Goal: Check status: Check status

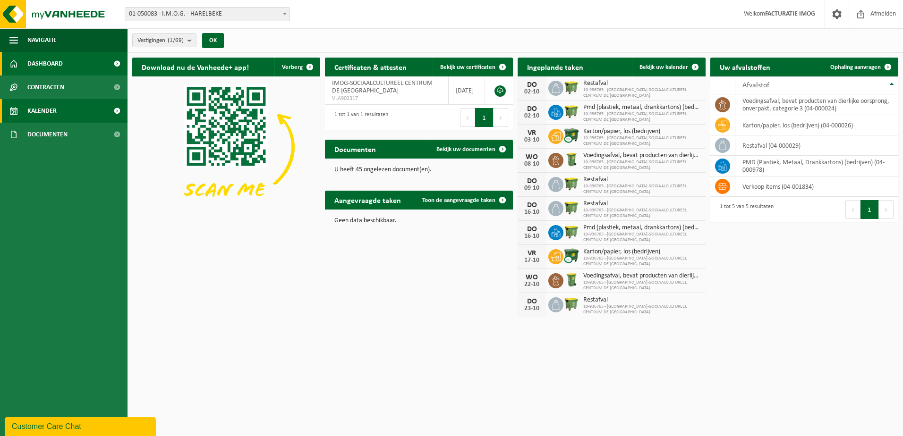
click at [51, 107] on span "Kalender" at bounding box center [41, 111] width 29 height 24
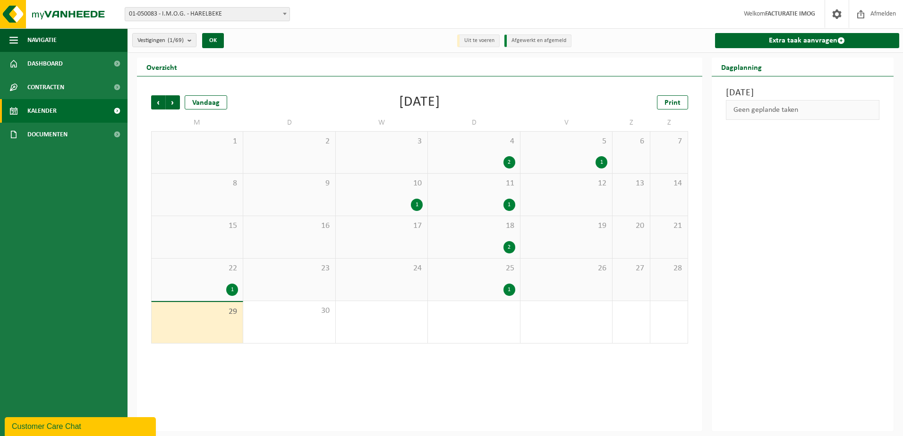
click at [469, 270] on span "25" at bounding box center [474, 269] width 82 height 10
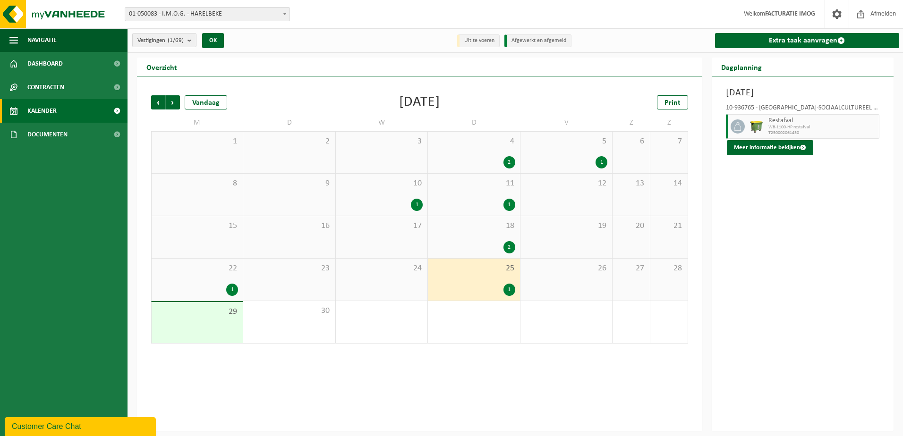
click at [206, 288] on div "1" at bounding box center [197, 290] width 82 height 12
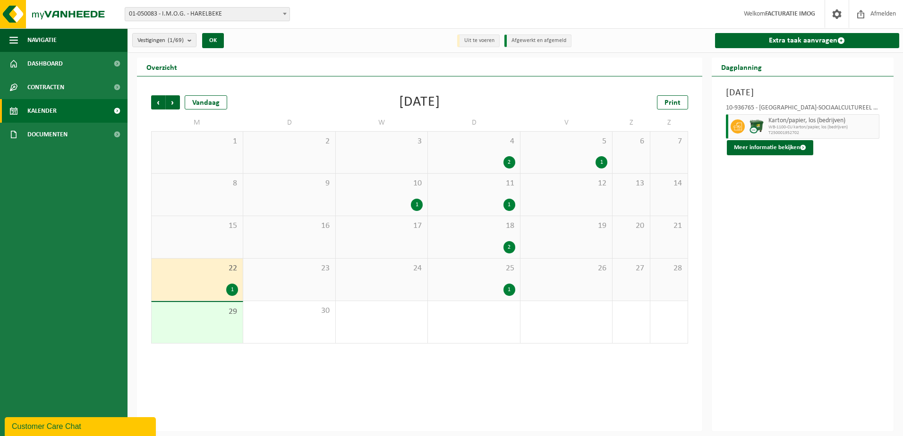
click at [400, 192] on div "10 1" at bounding box center [382, 195] width 92 height 42
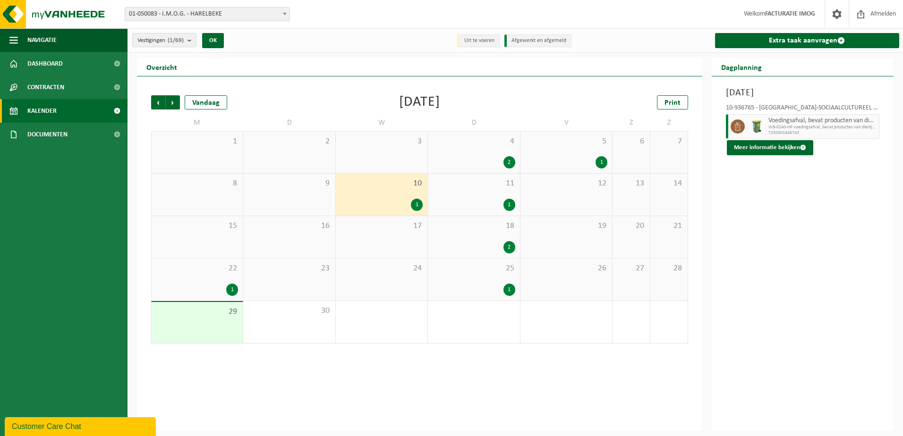
click at [461, 162] on div "2" at bounding box center [474, 162] width 82 height 12
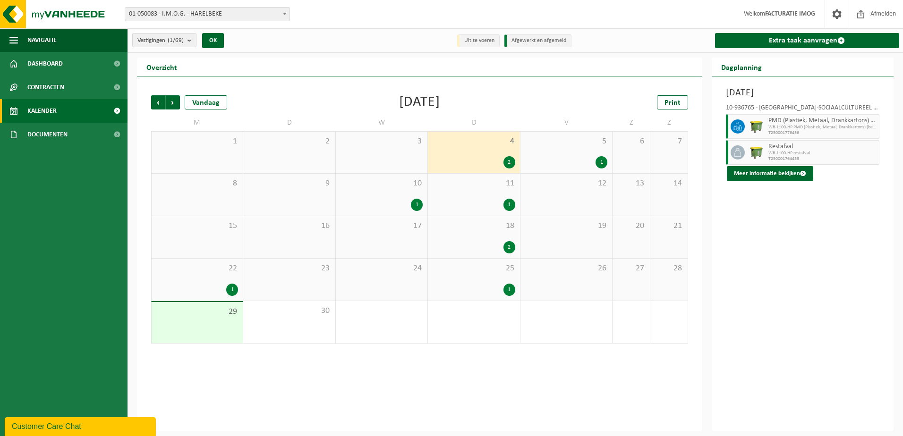
click at [205, 280] on div "22 1" at bounding box center [197, 280] width 91 height 42
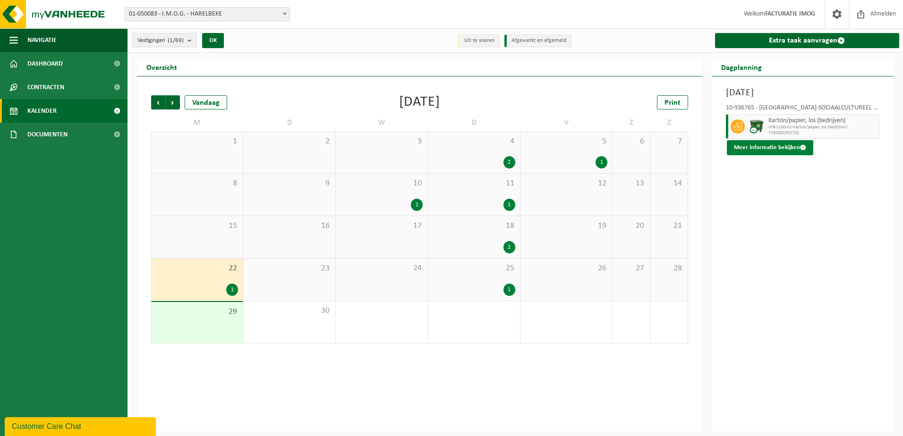
click at [795, 152] on button "Meer informatie bekijken" at bounding box center [770, 147] width 86 height 15
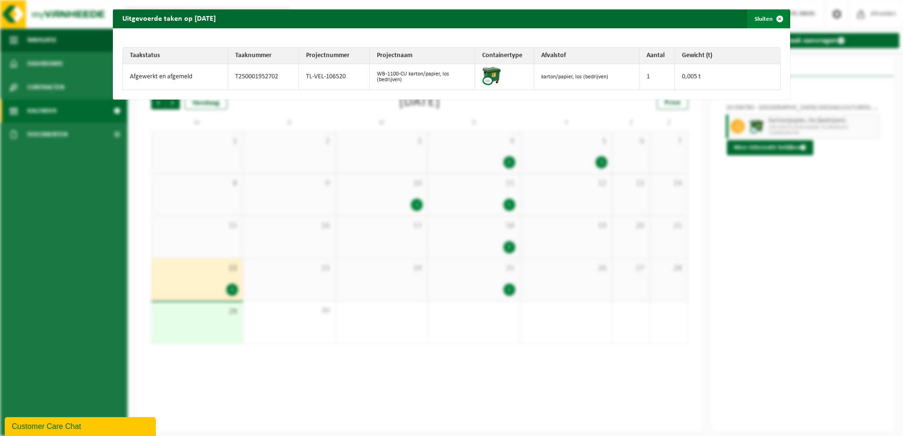
click at [774, 14] on span "button" at bounding box center [779, 18] width 19 height 19
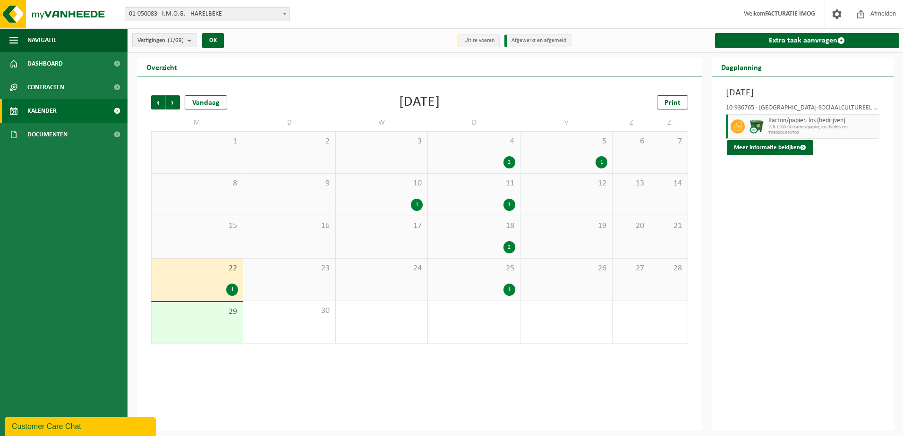
click at [194, 44] on b "submit" at bounding box center [191, 40] width 9 height 13
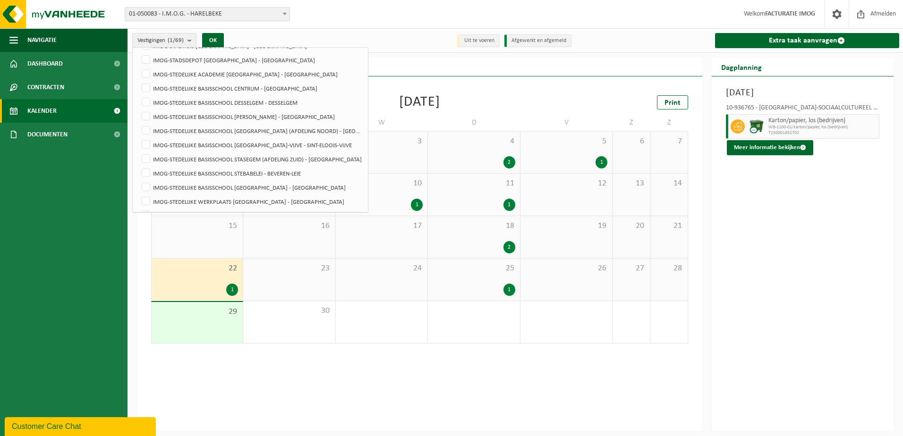
scroll to position [803, 0]
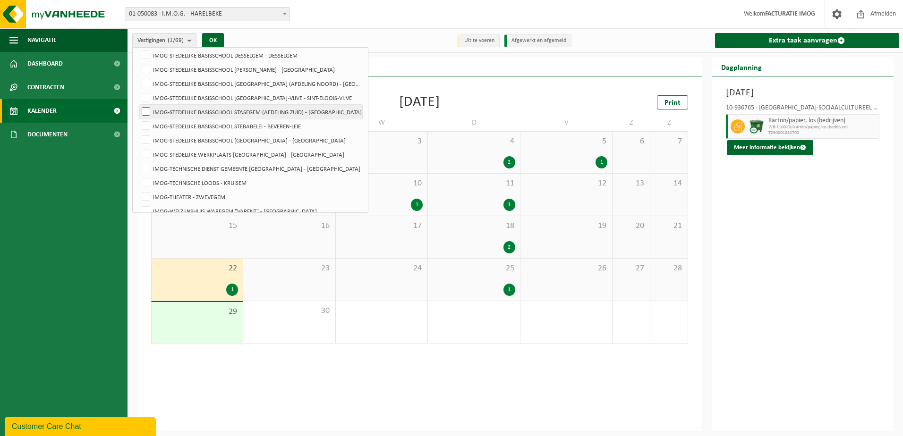
click at [147, 111] on label "IMOG-STEDELIJKE BASISSCHOOL STASEGEM (AFDELING ZUID) - [GEOGRAPHIC_DATA]" at bounding box center [251, 112] width 222 height 14
click at [138, 105] on input "IMOG-STEDELIJKE BASISSCHOOL STASEGEM (AFDELING ZUID) - [GEOGRAPHIC_DATA]" at bounding box center [138, 104] width 0 height 0
checkbox input "true"
click at [213, 45] on button "OK" at bounding box center [213, 40] width 22 height 15
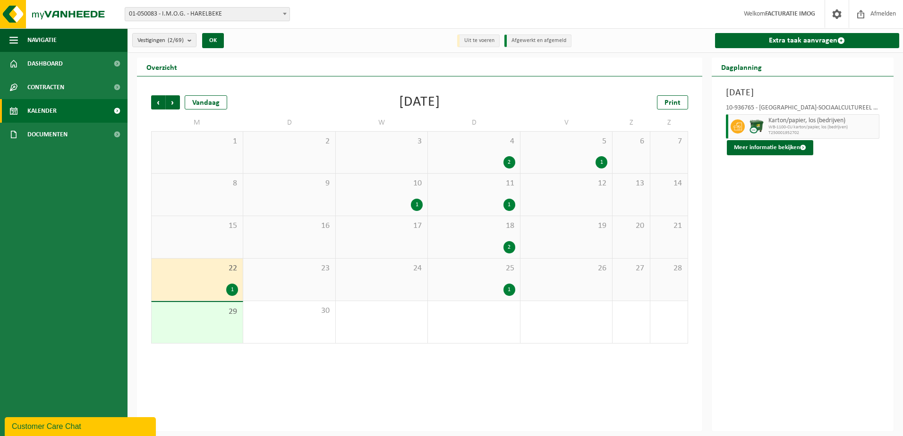
click at [269, 291] on div "23" at bounding box center [289, 280] width 92 height 42
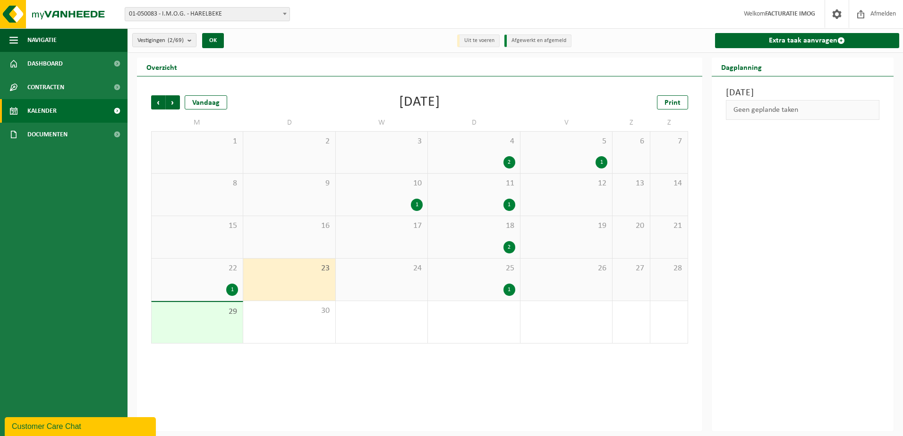
click at [403, 391] on div "Vorige Volgende Vandaag [DATE] Print M D W D V Z Z 1 2 3 4 2 5 1 6 7 8 9 10 1 1…" at bounding box center [419, 254] width 565 height 355
click at [57, 94] on span "Contracten" at bounding box center [45, 88] width 37 height 24
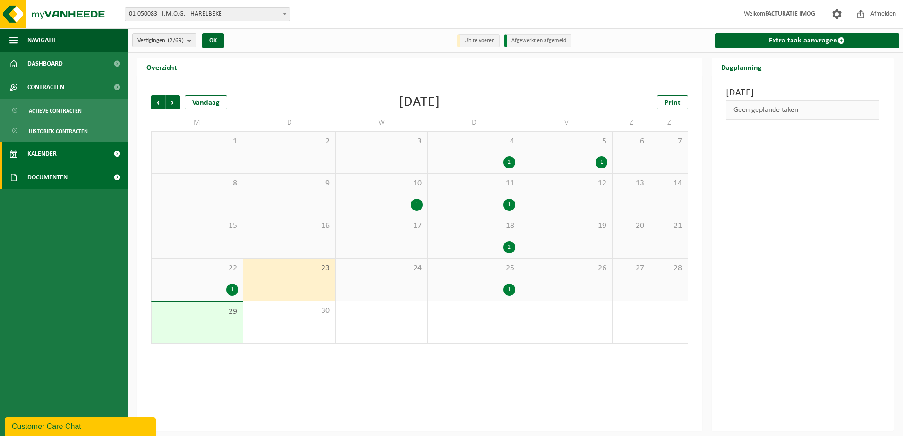
click at [55, 178] on span "Documenten" at bounding box center [47, 178] width 40 height 24
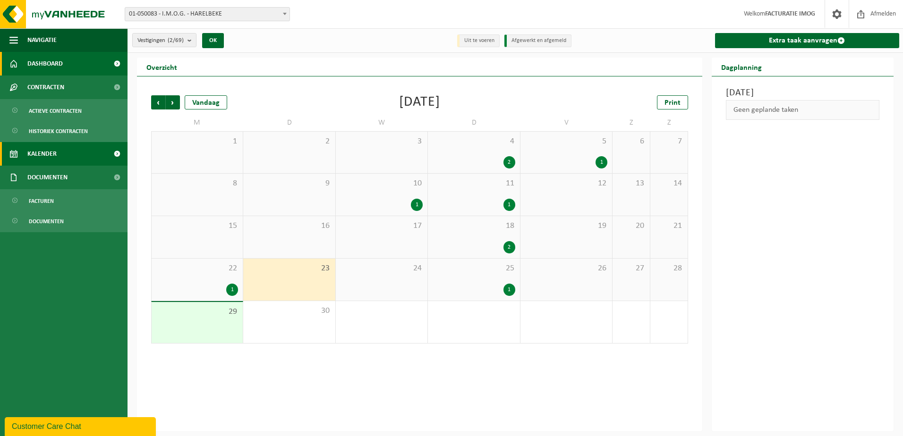
click at [51, 62] on span "Dashboard" at bounding box center [44, 64] width 35 height 24
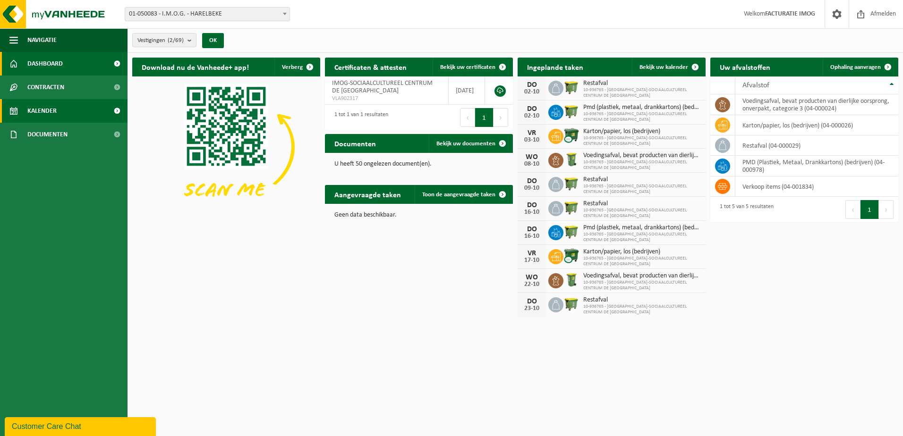
click at [56, 113] on span "Kalender" at bounding box center [41, 111] width 29 height 24
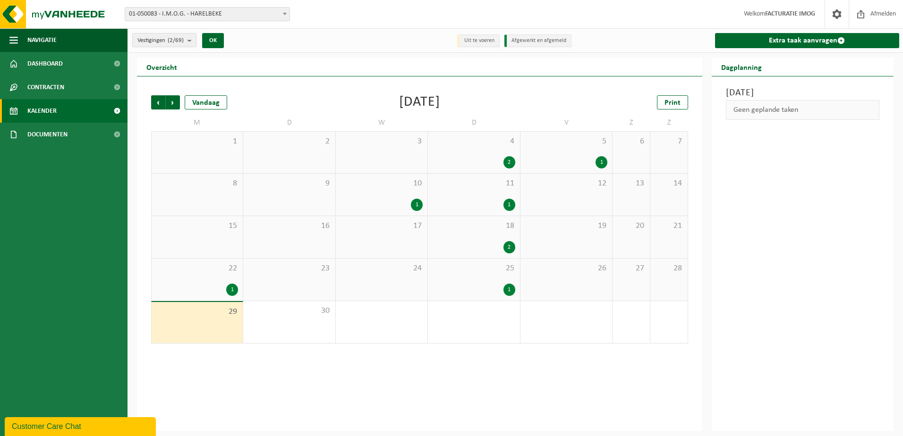
click at [204, 289] on div "1" at bounding box center [197, 290] width 82 height 12
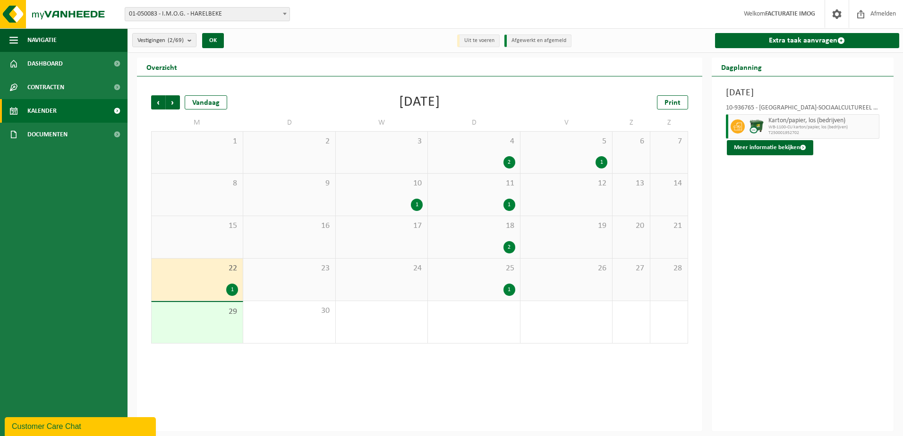
click at [489, 289] on div "1" at bounding box center [474, 290] width 82 height 12
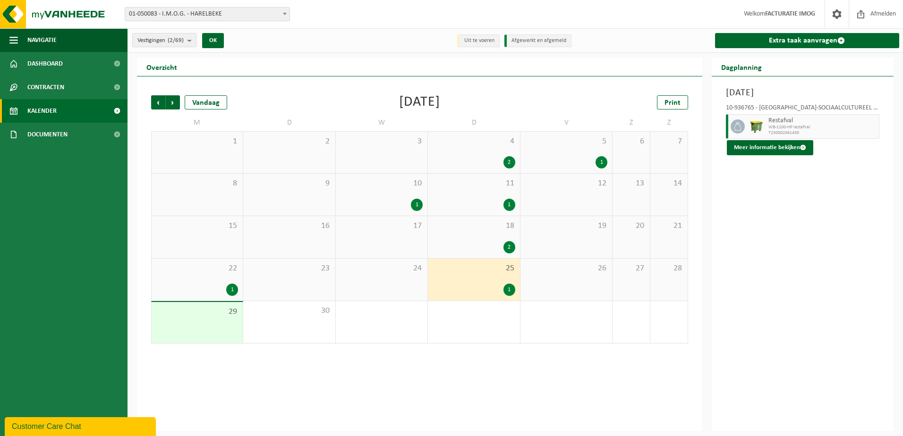
click at [399, 199] on div "1" at bounding box center [381, 205] width 82 height 12
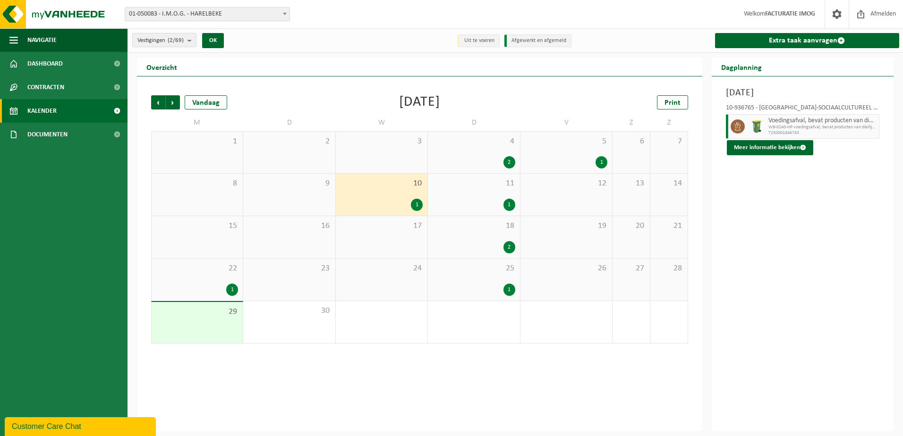
click at [456, 190] on div "11 1" at bounding box center [474, 195] width 92 height 42
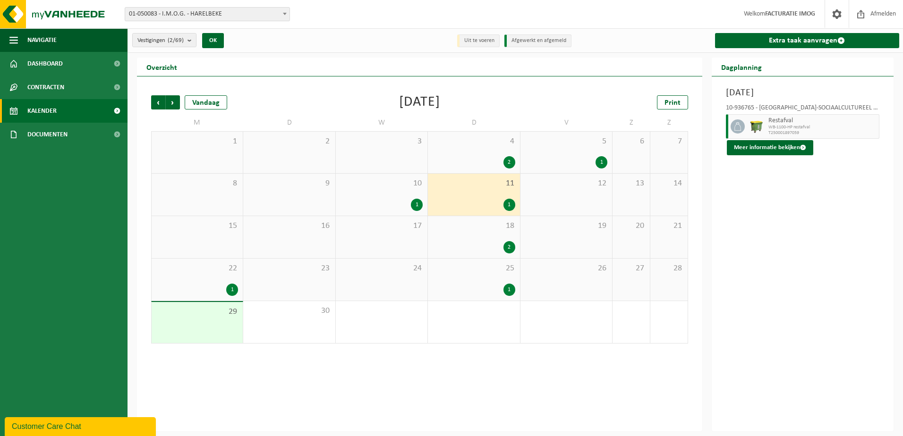
click at [469, 145] on span "4" at bounding box center [474, 141] width 82 height 10
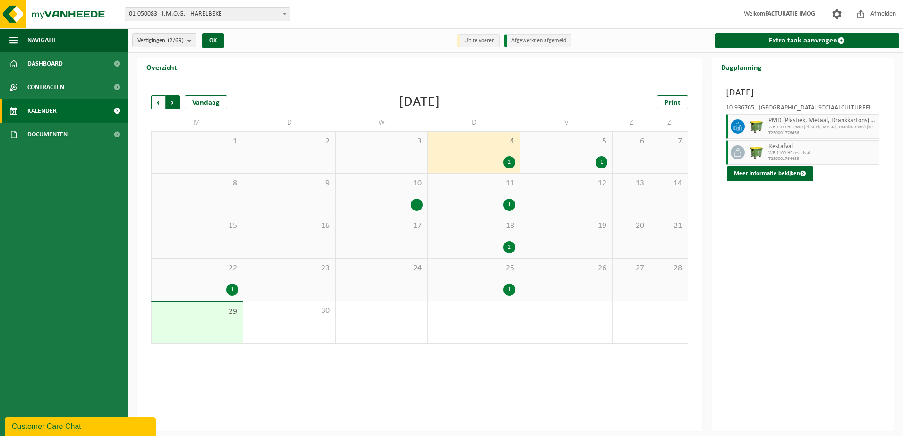
click at [158, 103] on span "Vorige" at bounding box center [158, 102] width 14 height 14
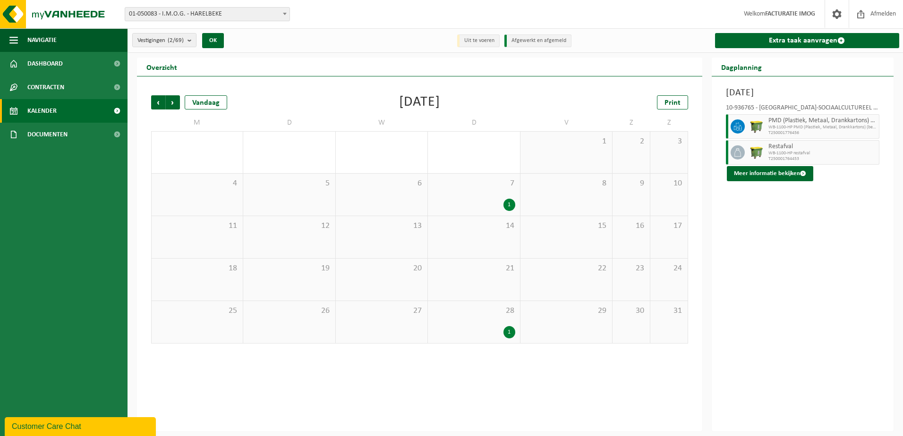
click at [504, 320] on div "28 1" at bounding box center [474, 322] width 92 height 42
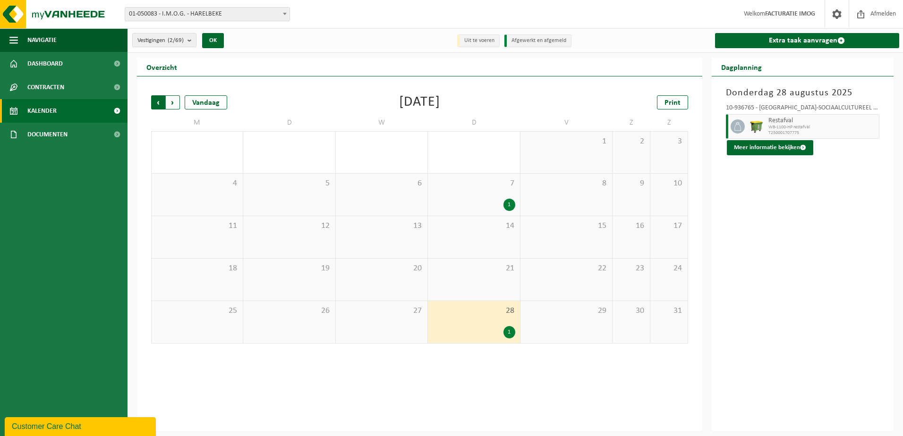
click at [169, 103] on span "Volgende" at bounding box center [173, 102] width 14 height 14
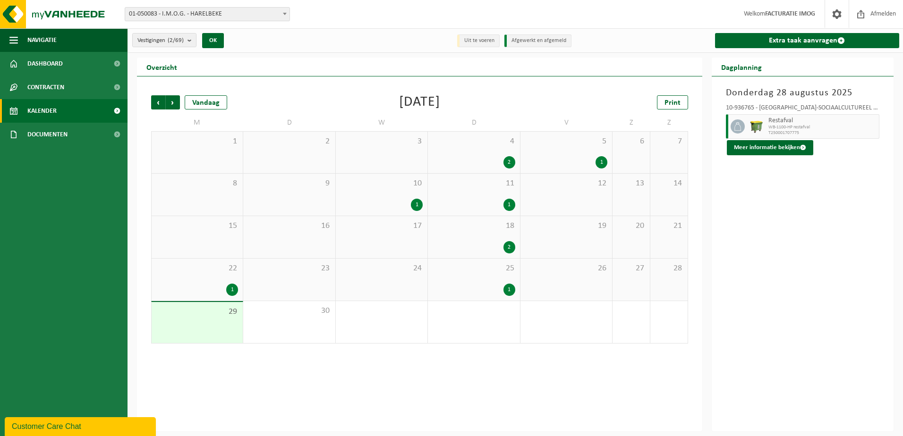
click at [473, 149] on div "4 2" at bounding box center [474, 153] width 92 height 42
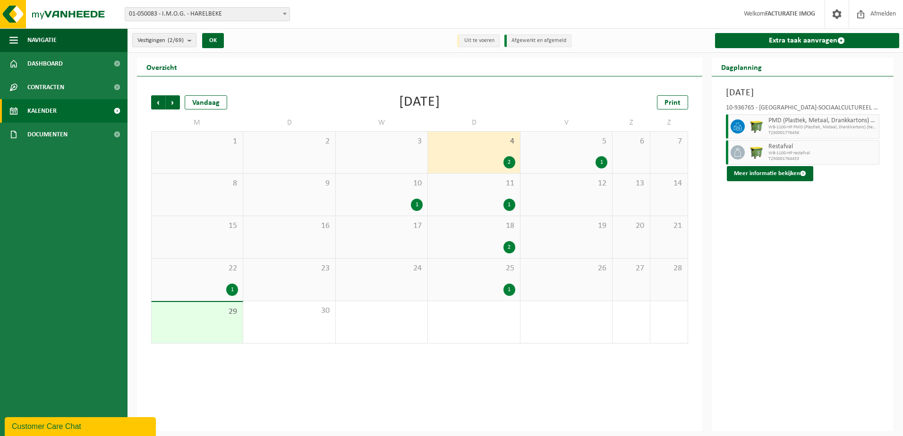
click at [476, 196] on div "11 1" at bounding box center [474, 195] width 92 height 42
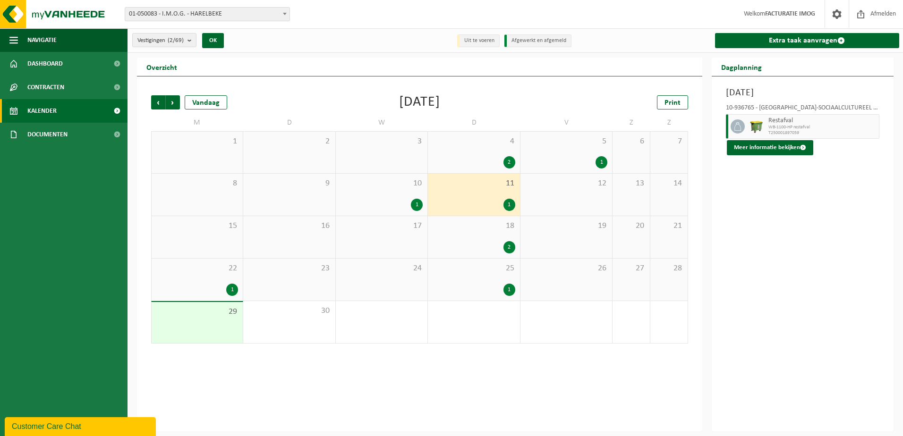
click at [437, 199] on div "1" at bounding box center [474, 205] width 82 height 12
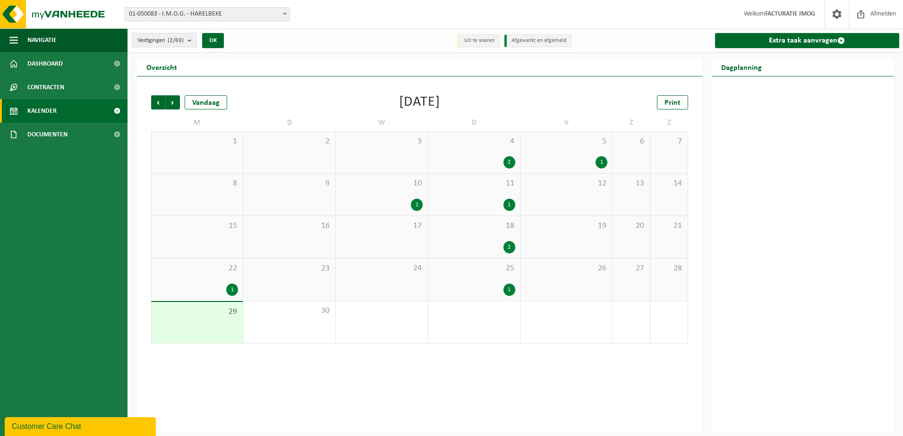
click at [478, 233] on div "18 2" at bounding box center [474, 237] width 92 height 42
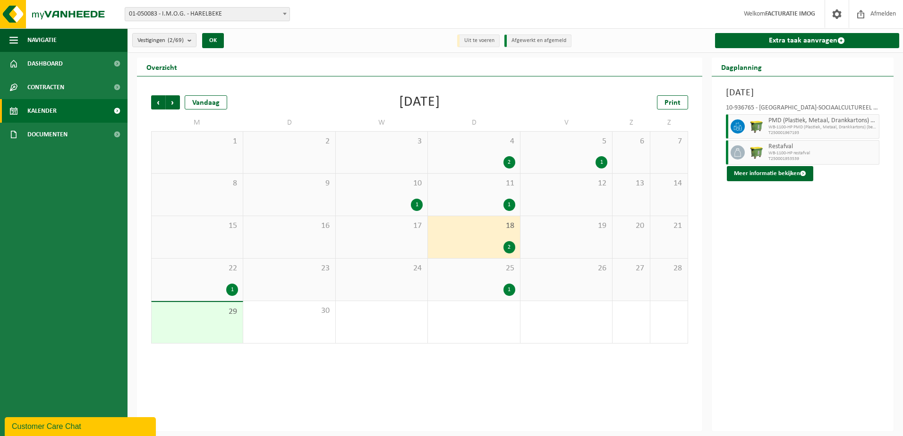
click at [479, 280] on div "25 1" at bounding box center [474, 280] width 92 height 42
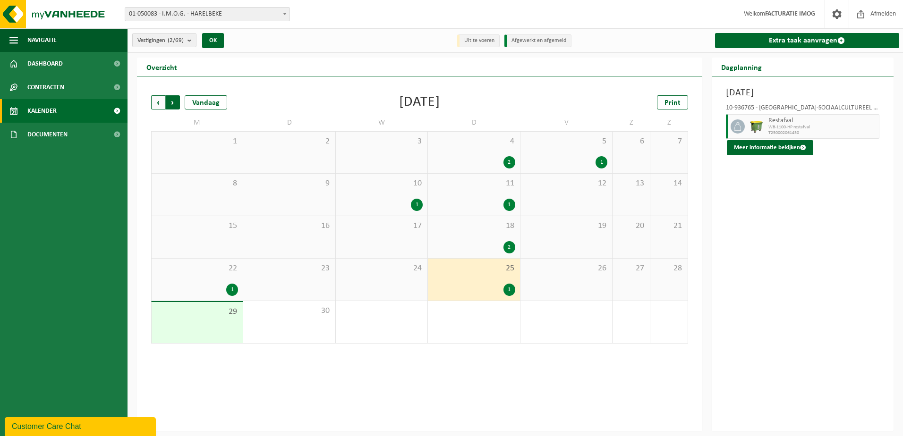
click at [163, 101] on span "Vorige" at bounding box center [158, 102] width 14 height 14
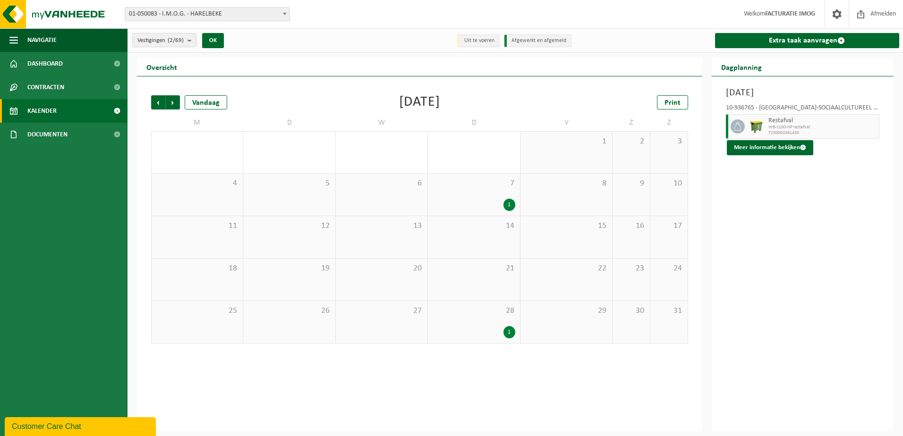
click at [163, 101] on span "Vorige" at bounding box center [158, 102] width 14 height 14
click at [388, 250] on div "1" at bounding box center [381, 247] width 82 height 12
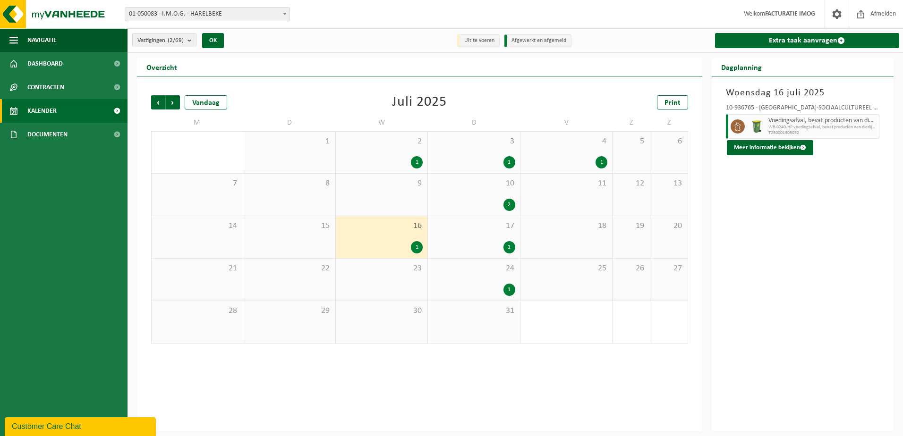
click at [459, 242] on div "1" at bounding box center [474, 247] width 82 height 12
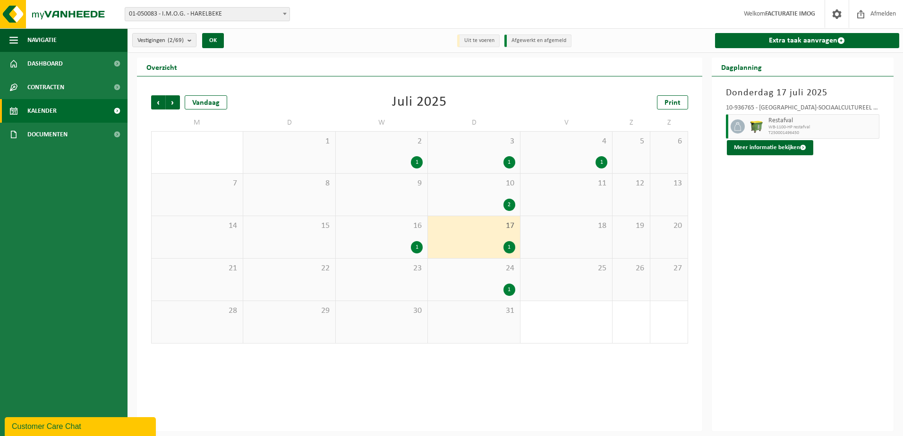
click at [467, 282] on div "24 1" at bounding box center [474, 280] width 92 height 42
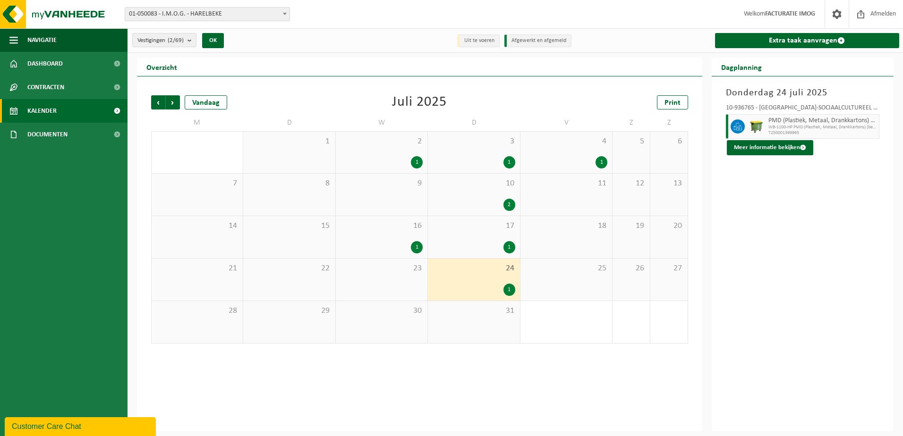
click at [396, 159] on div "1" at bounding box center [381, 162] width 82 height 12
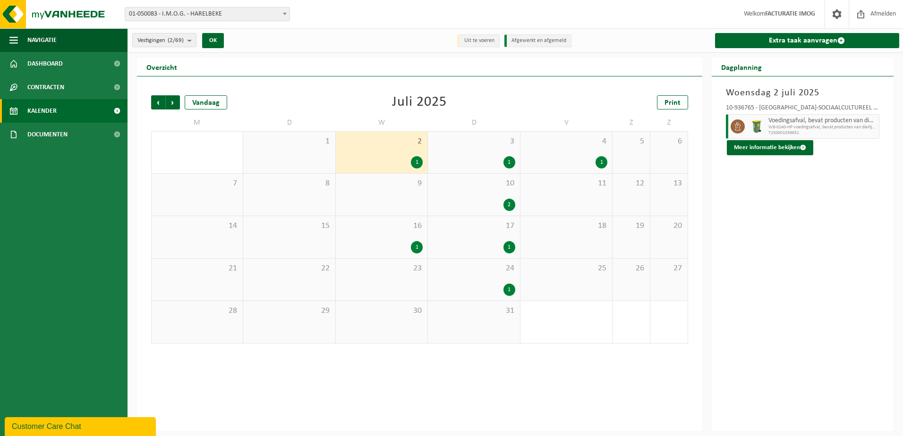
click at [455, 159] on div "1" at bounding box center [474, 162] width 82 height 12
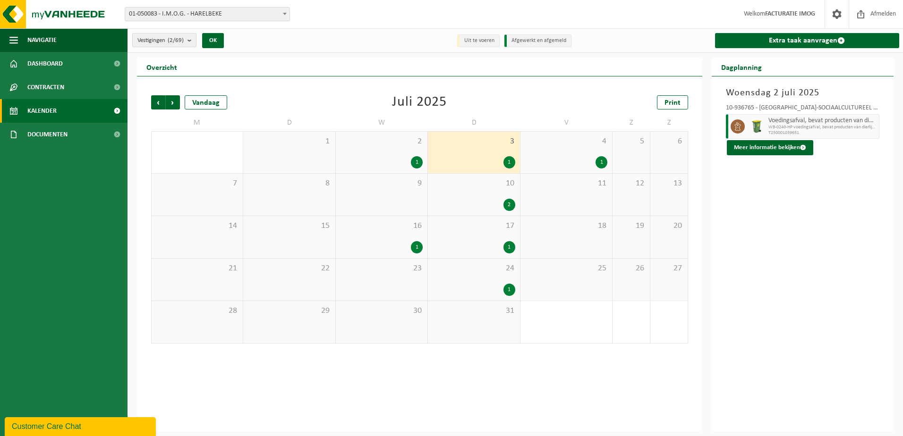
click at [465, 189] on div "10 2" at bounding box center [474, 195] width 92 height 42
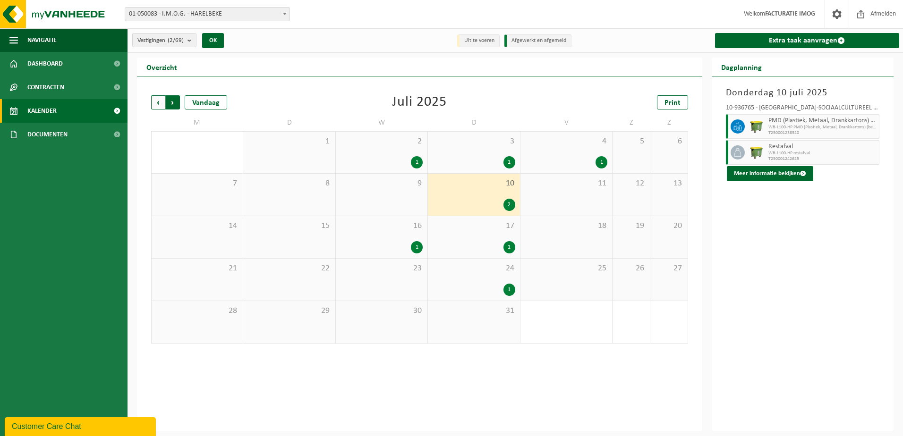
click at [159, 102] on span "Vorige" at bounding box center [158, 102] width 14 height 14
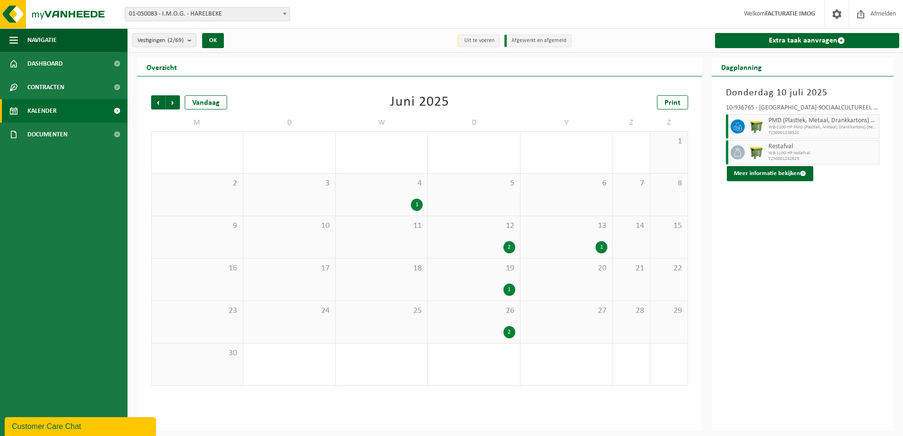
click at [463, 234] on div "12 2" at bounding box center [474, 237] width 92 height 42
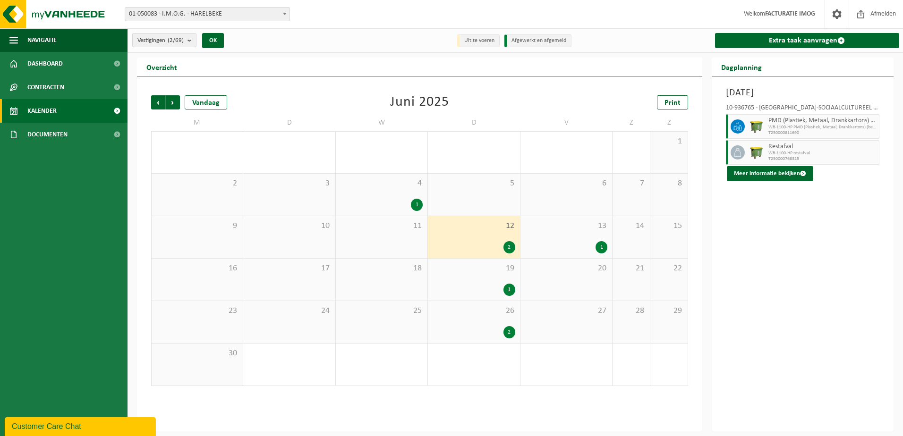
click at [466, 262] on div "19 1" at bounding box center [474, 280] width 92 height 42
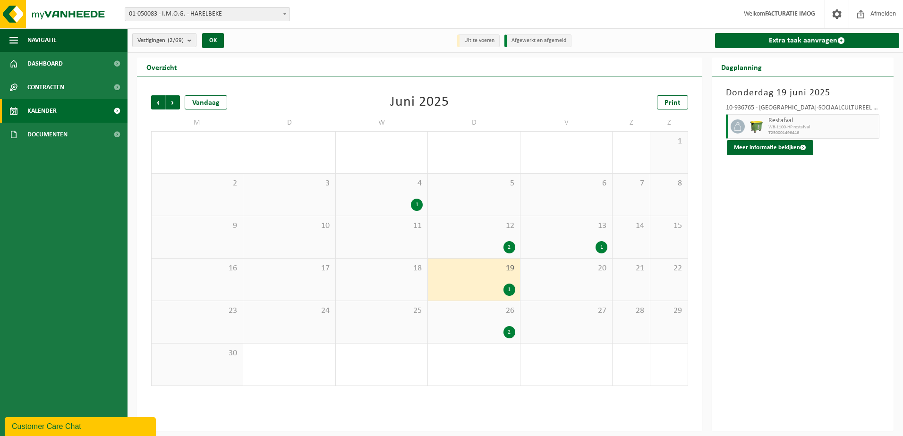
click at [468, 307] on span "26" at bounding box center [474, 311] width 82 height 10
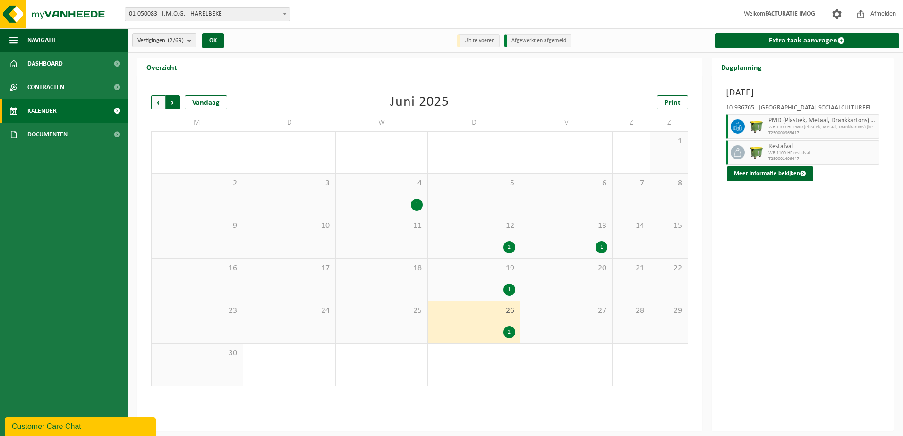
click at [156, 104] on span "Vorige" at bounding box center [158, 102] width 14 height 14
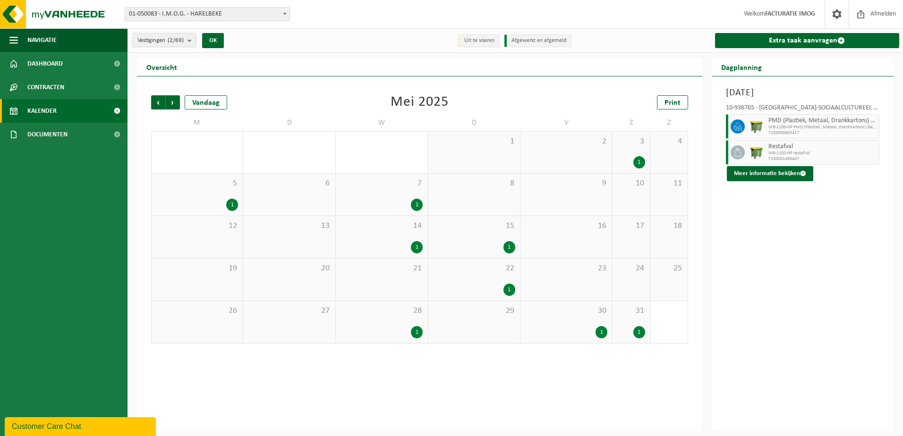
click at [211, 205] on div "1" at bounding box center [197, 205] width 82 height 12
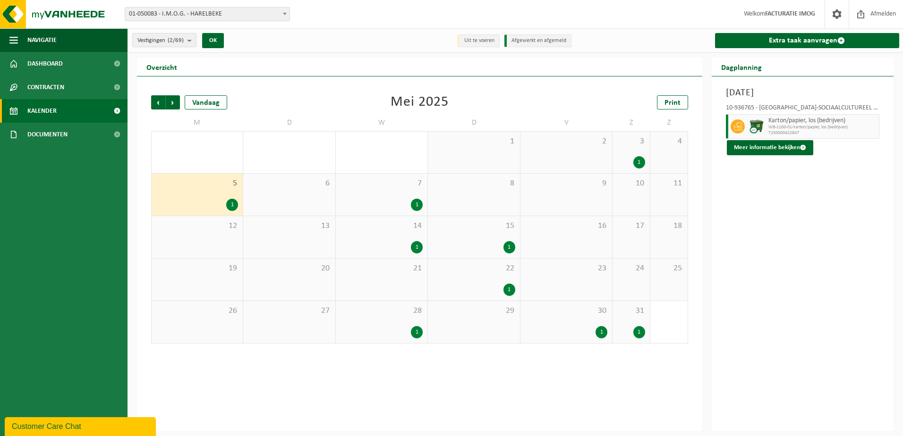
click at [393, 313] on span "28" at bounding box center [381, 311] width 82 height 10
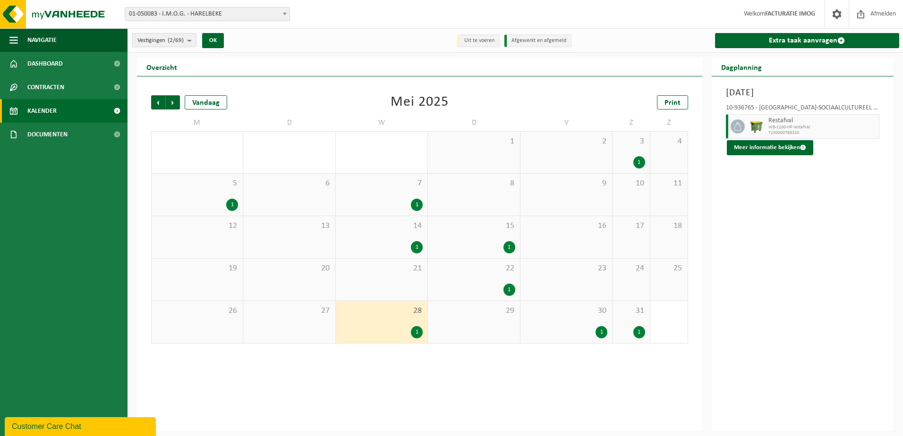
click at [629, 320] on div "31 1" at bounding box center [630, 322] width 37 height 42
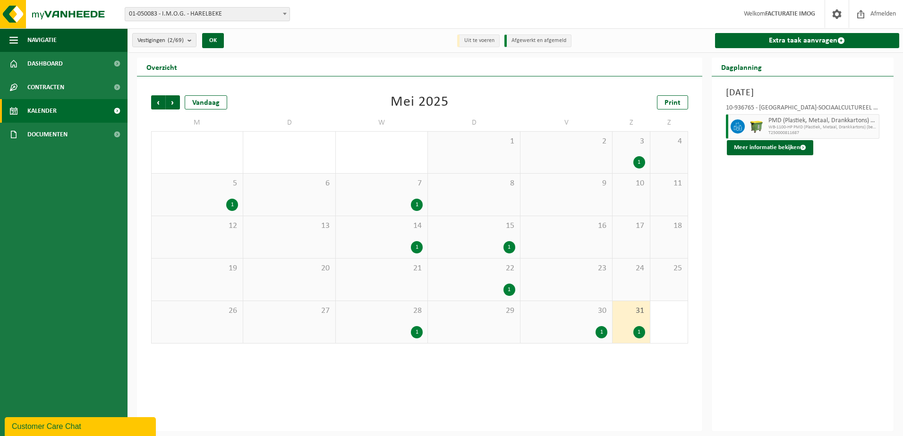
click at [585, 324] on div "30 1" at bounding box center [566, 322] width 92 height 42
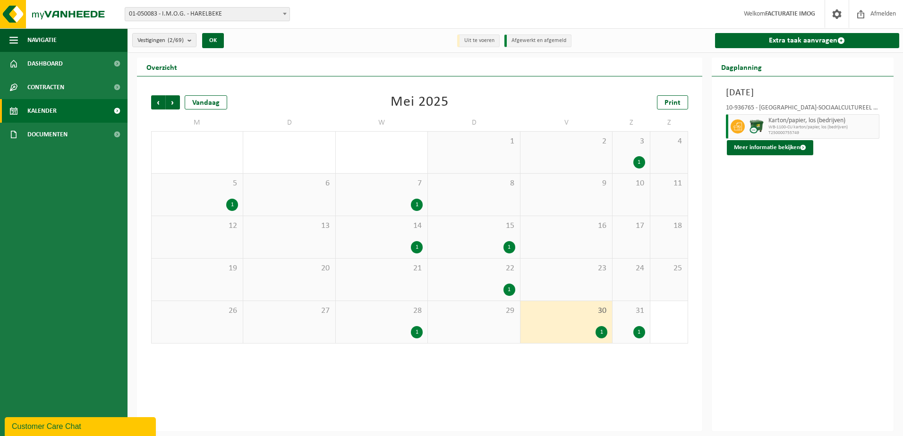
click at [634, 149] on div "3 1" at bounding box center [630, 153] width 37 height 42
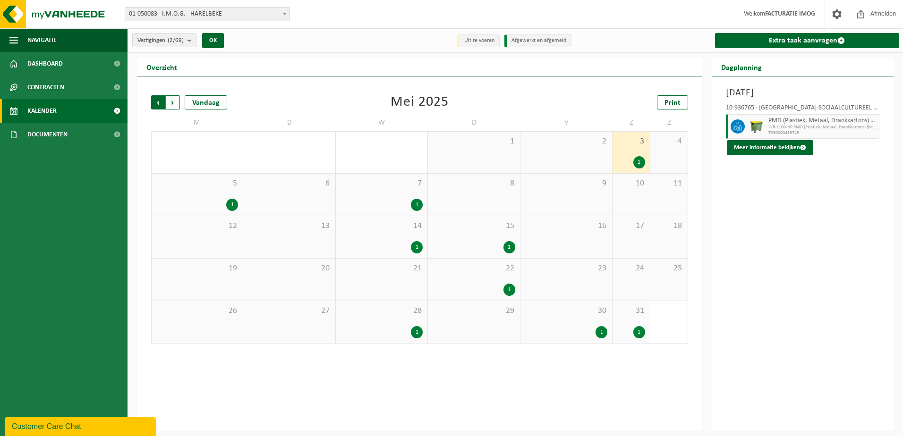
click at [177, 106] on span "Volgende" at bounding box center [173, 102] width 14 height 14
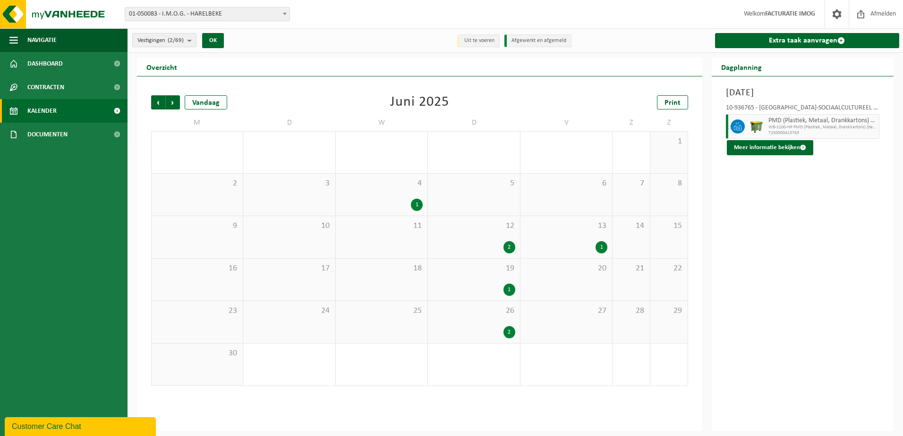
click at [177, 106] on span "Volgende" at bounding box center [173, 102] width 14 height 14
click at [157, 104] on span "Vorige" at bounding box center [158, 102] width 14 height 14
click at [402, 153] on div "2 1" at bounding box center [382, 153] width 92 height 42
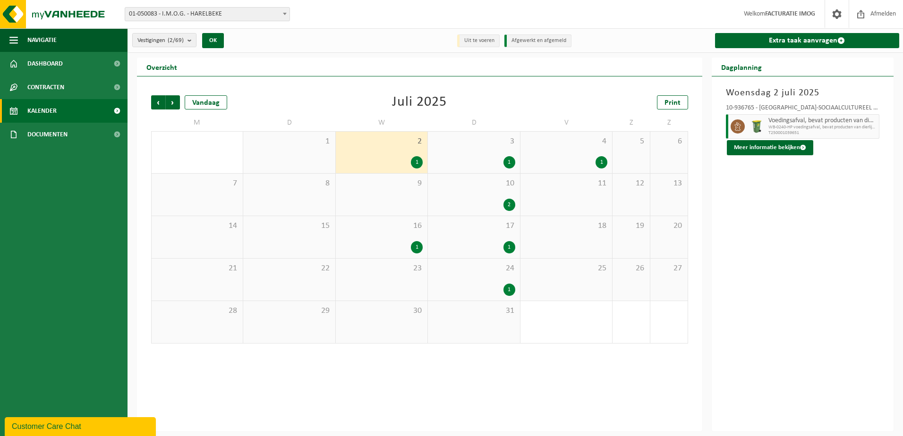
click at [470, 156] on div "1" at bounding box center [474, 162] width 82 height 12
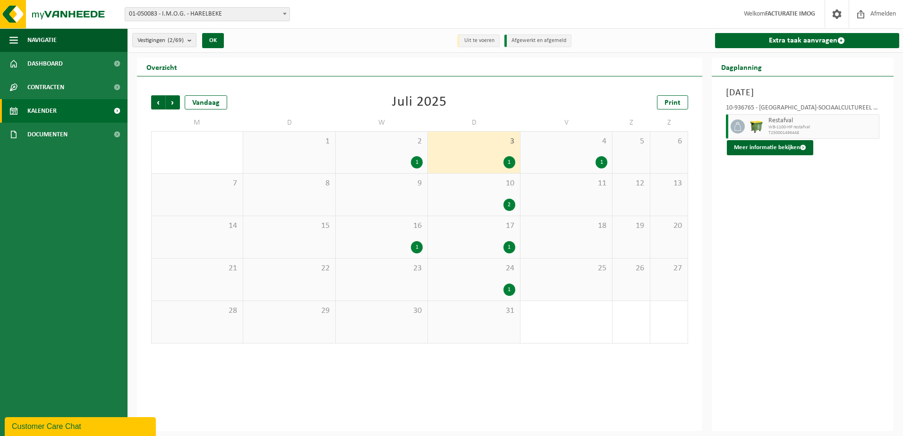
click at [491, 208] on div "2" at bounding box center [474, 205] width 82 height 12
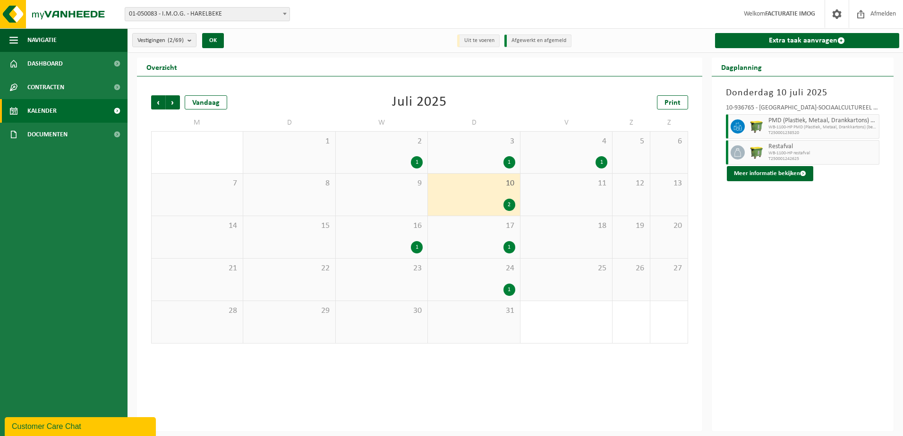
click at [489, 244] on div "1" at bounding box center [474, 247] width 82 height 12
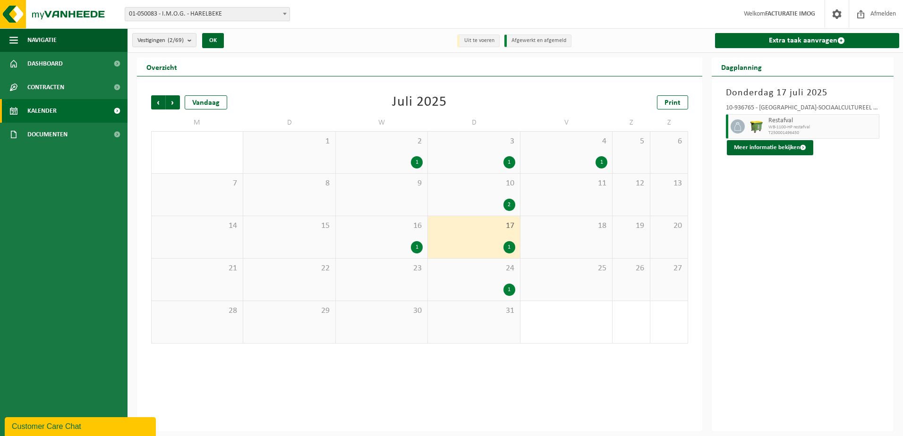
click at [492, 277] on div "24 1" at bounding box center [474, 280] width 92 height 42
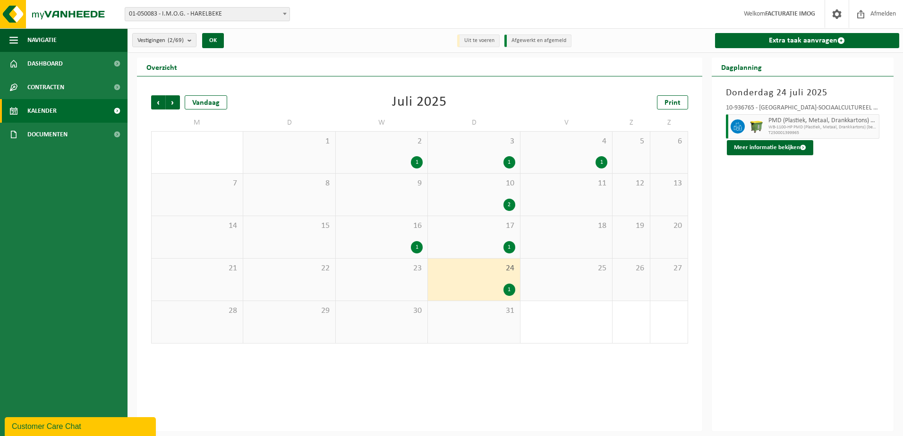
click at [398, 244] on div "1" at bounding box center [381, 247] width 82 height 12
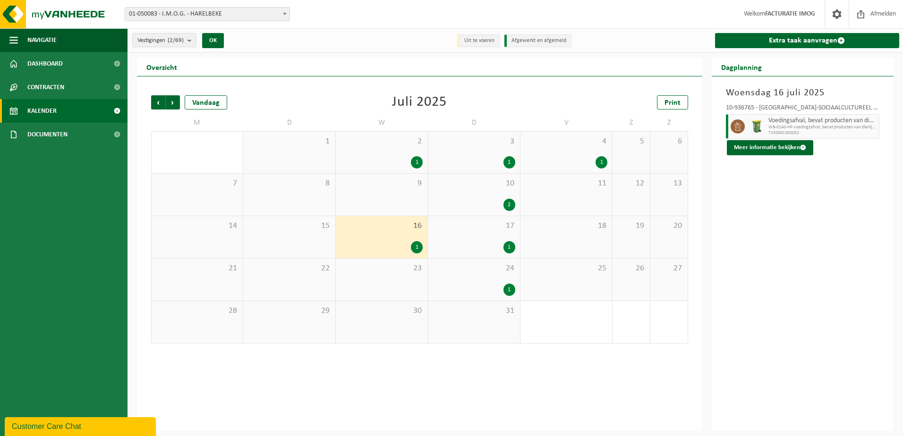
click at [580, 159] on div "1" at bounding box center [566, 162] width 82 height 12
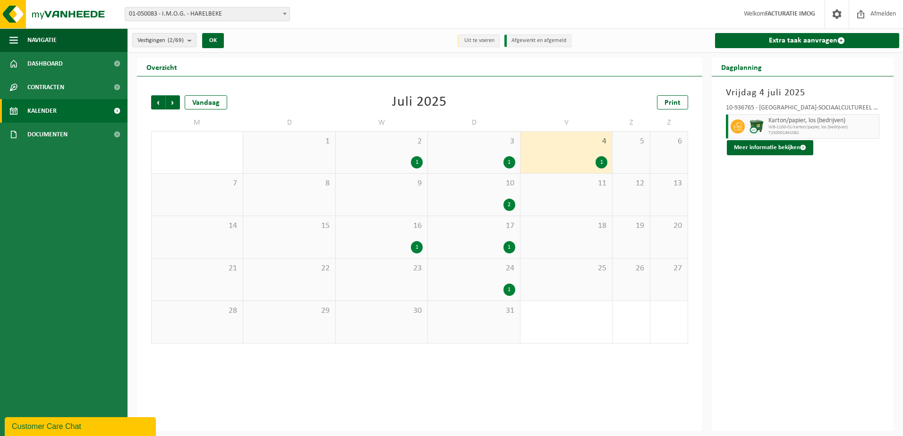
click at [165, 99] on div "Volgende" at bounding box center [172, 102] width 15 height 14
click at [173, 102] on span "Volgende" at bounding box center [173, 102] width 14 height 14
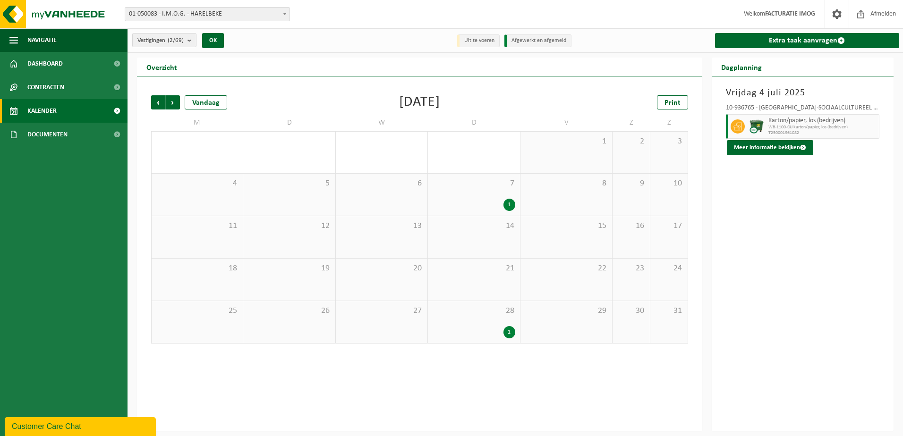
click at [173, 102] on span "Volgende" at bounding box center [173, 102] width 14 height 14
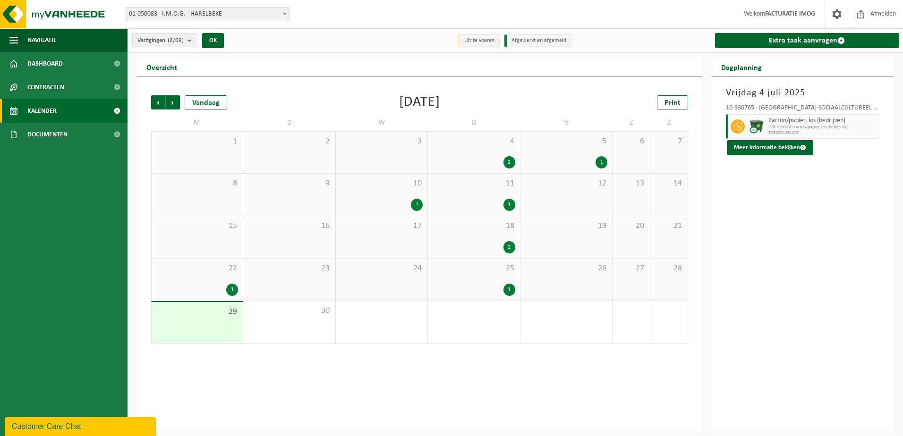
click at [173, 102] on span "Volgende" at bounding box center [173, 102] width 14 height 14
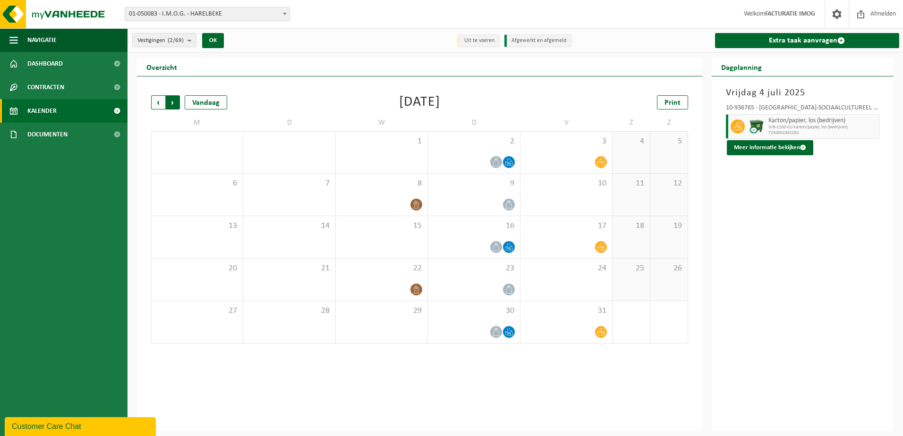
click at [162, 102] on span "Vorige" at bounding box center [158, 102] width 14 height 14
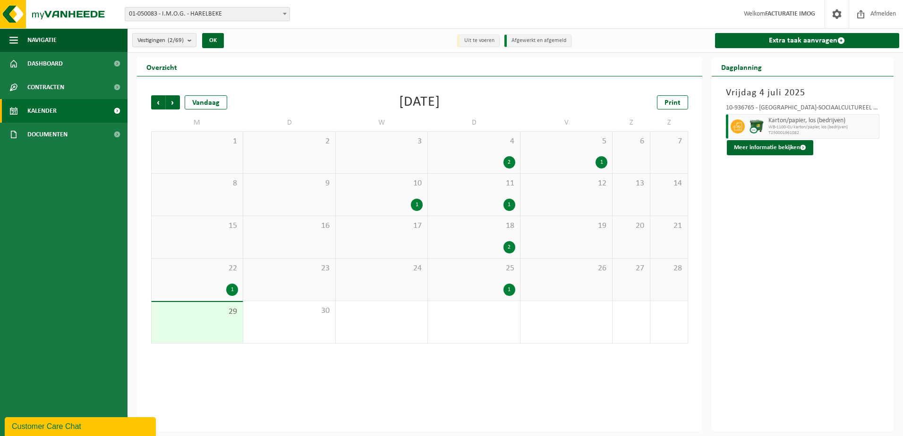
click at [579, 152] on div "5 1" at bounding box center [566, 153] width 92 height 42
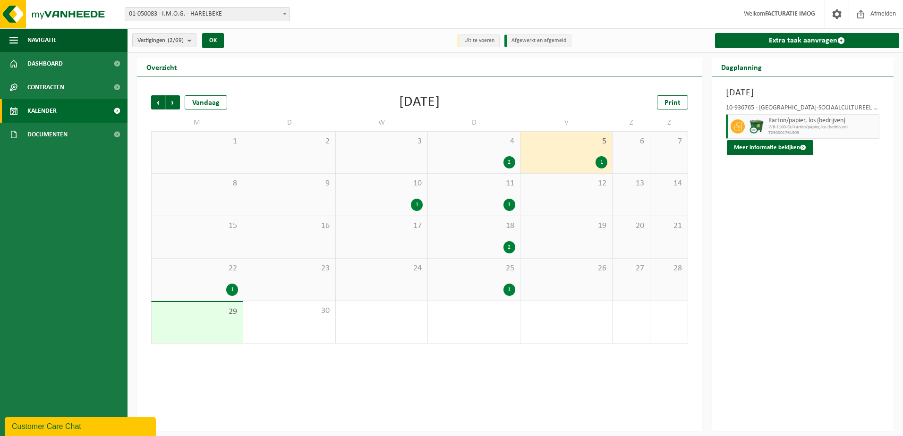
click at [538, 260] on div "26" at bounding box center [566, 280] width 92 height 42
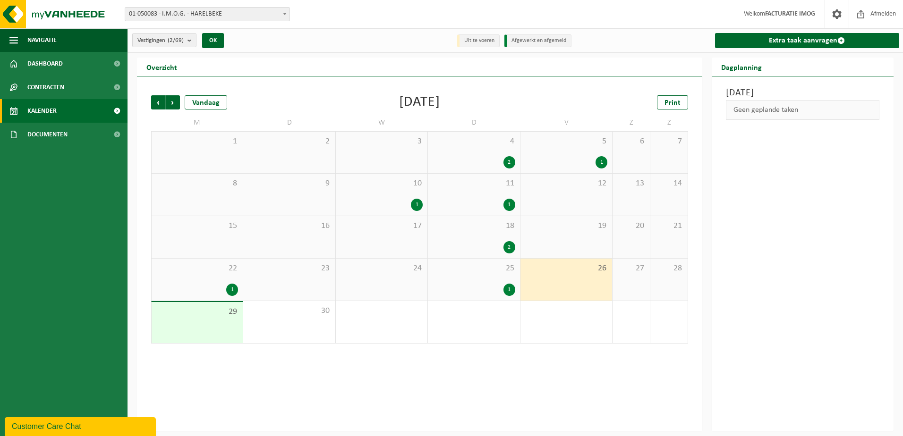
click at [546, 238] on div "19" at bounding box center [566, 237] width 92 height 42
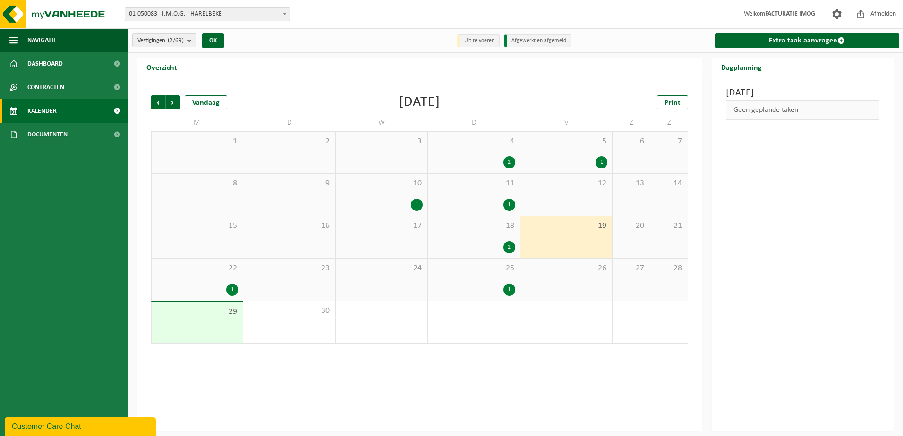
click at [544, 164] on div "1" at bounding box center [566, 162] width 82 height 12
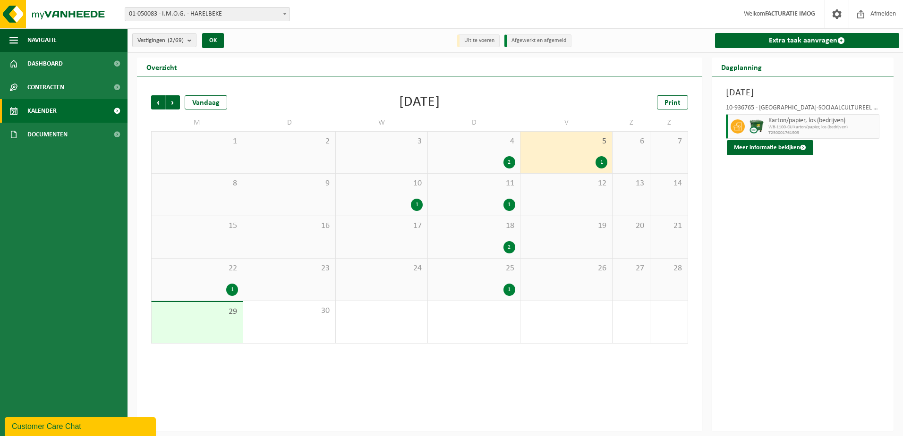
click at [471, 282] on div "25 1" at bounding box center [474, 280] width 92 height 42
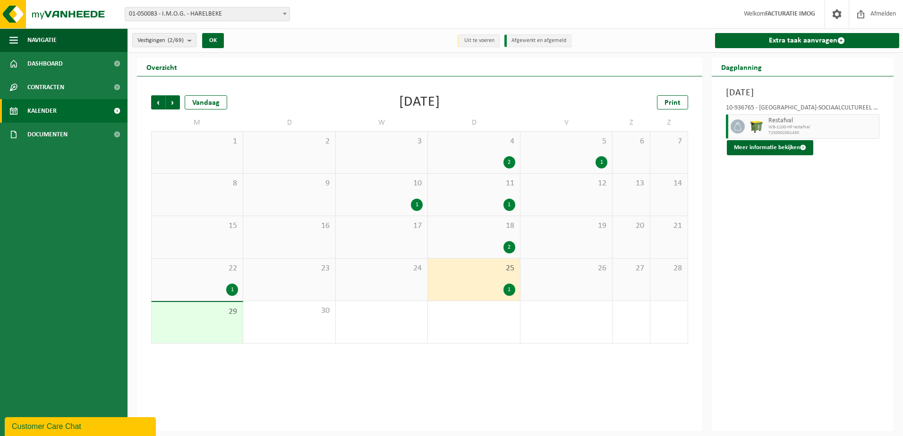
click at [479, 244] on div "2" at bounding box center [474, 247] width 82 height 12
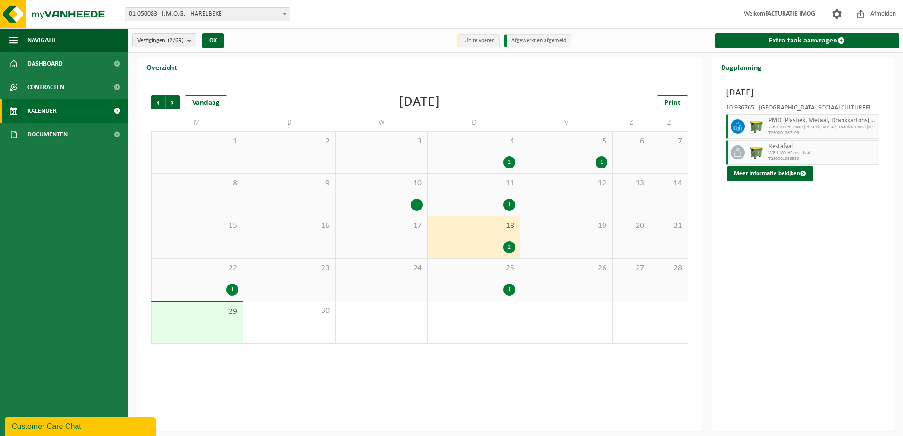
click at [474, 203] on div "1" at bounding box center [474, 205] width 82 height 12
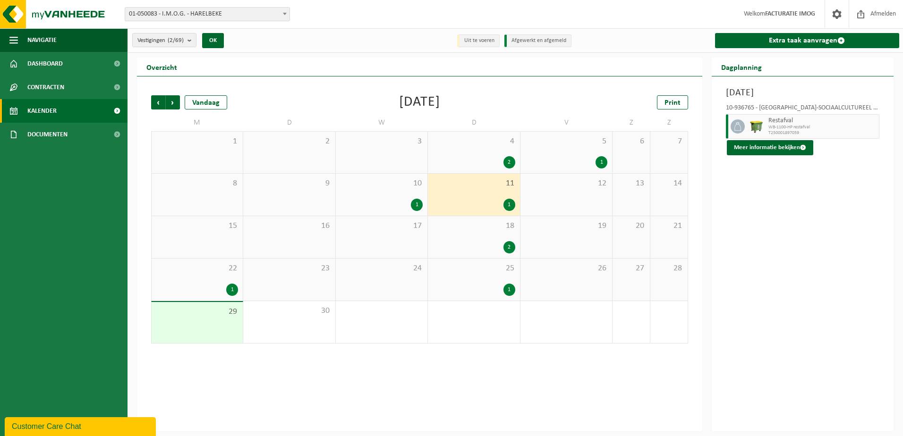
click at [376, 191] on div "10 1" at bounding box center [382, 195] width 92 height 42
